Goal: Transaction & Acquisition: Purchase product/service

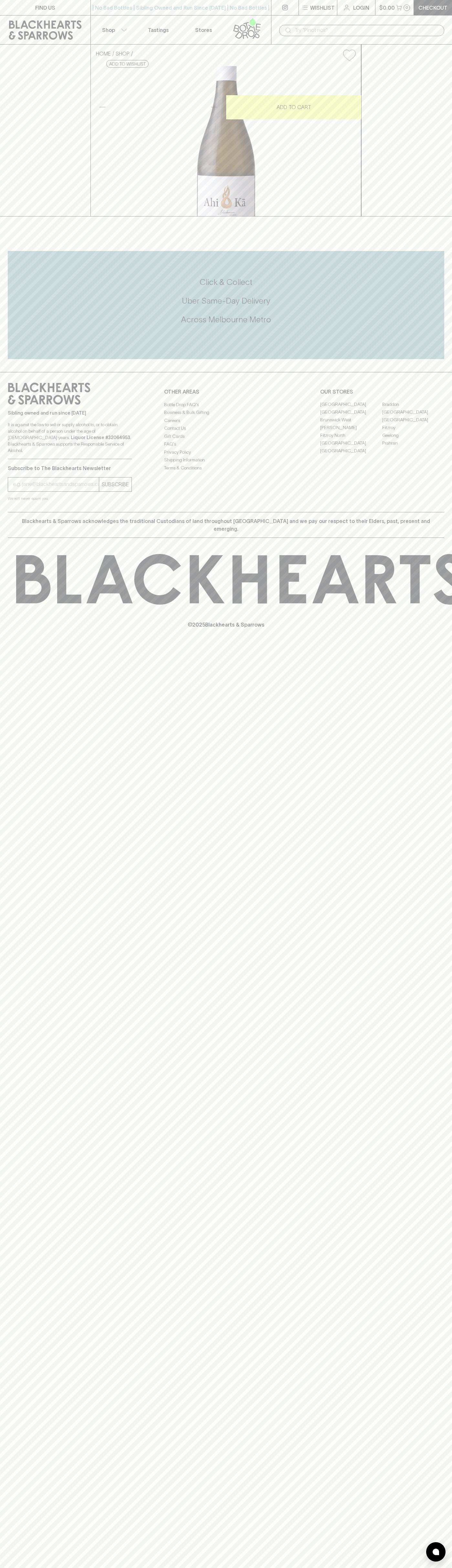
click at [30, 15] on div "FIND US" at bounding box center [45, 7] width 90 height 15
click at [450, 85] on div "HOME SHOP Ahi [PERSON_NAME] Vineyard Sauvignon Blanc 2023 $28.00 Add to wishlis…" at bounding box center [226, 130] width 452 height 172
click at [147, 1567] on html "FIND US | No Bad Bottles | Sibling Owned and Run Since [DATE] | No Bad Bottles …" at bounding box center [226, 784] width 452 height 1568
click at [4, 217] on div "HOME SHOP Ahi [PERSON_NAME] Vineyard Sauvignon Blanc 2023 $28.00 Add to wishlis…" at bounding box center [226, 130] width 452 height 172
